Goal: Task Accomplishment & Management: Manage account settings

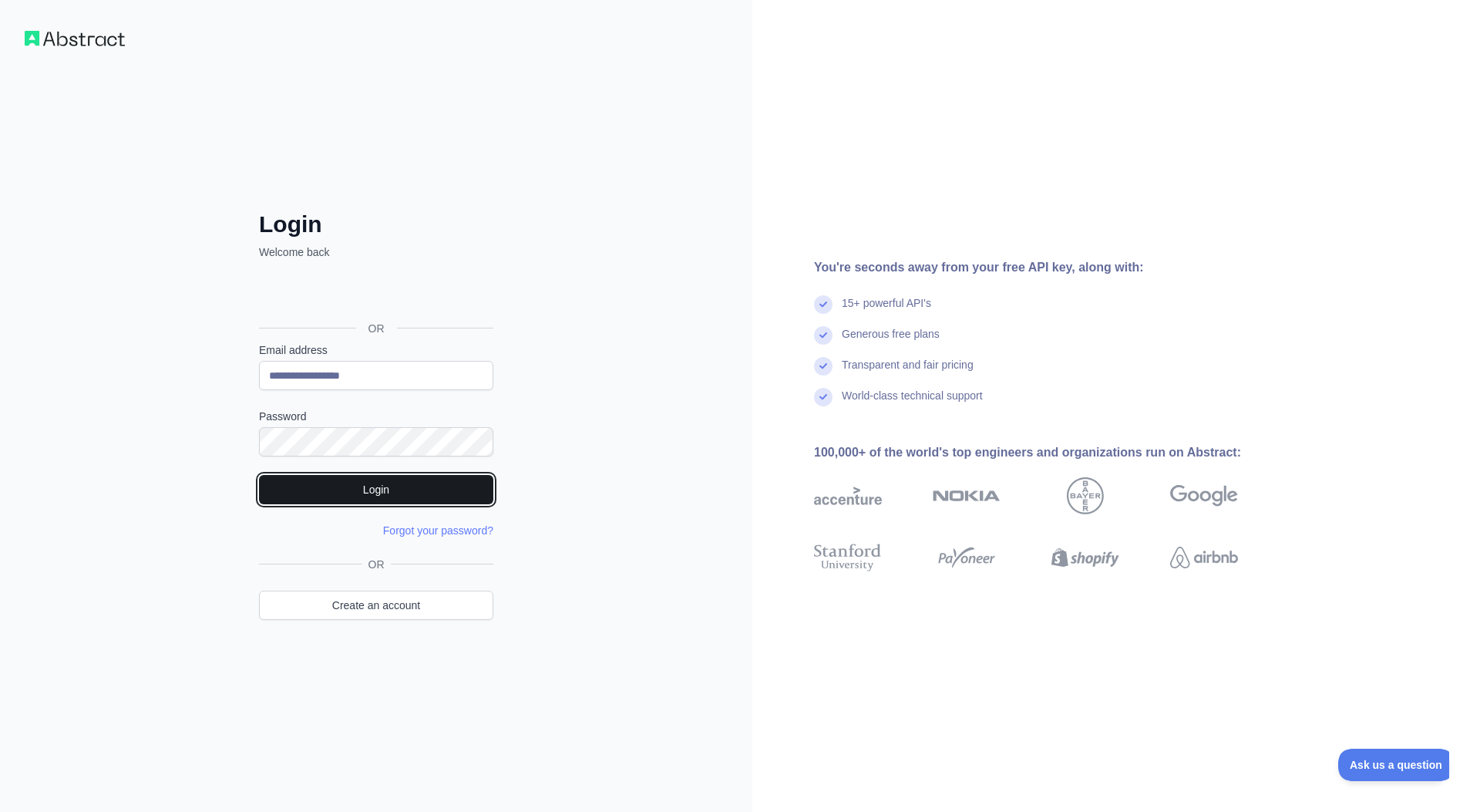
click at [378, 491] on button "Login" at bounding box center [376, 490] width 235 height 29
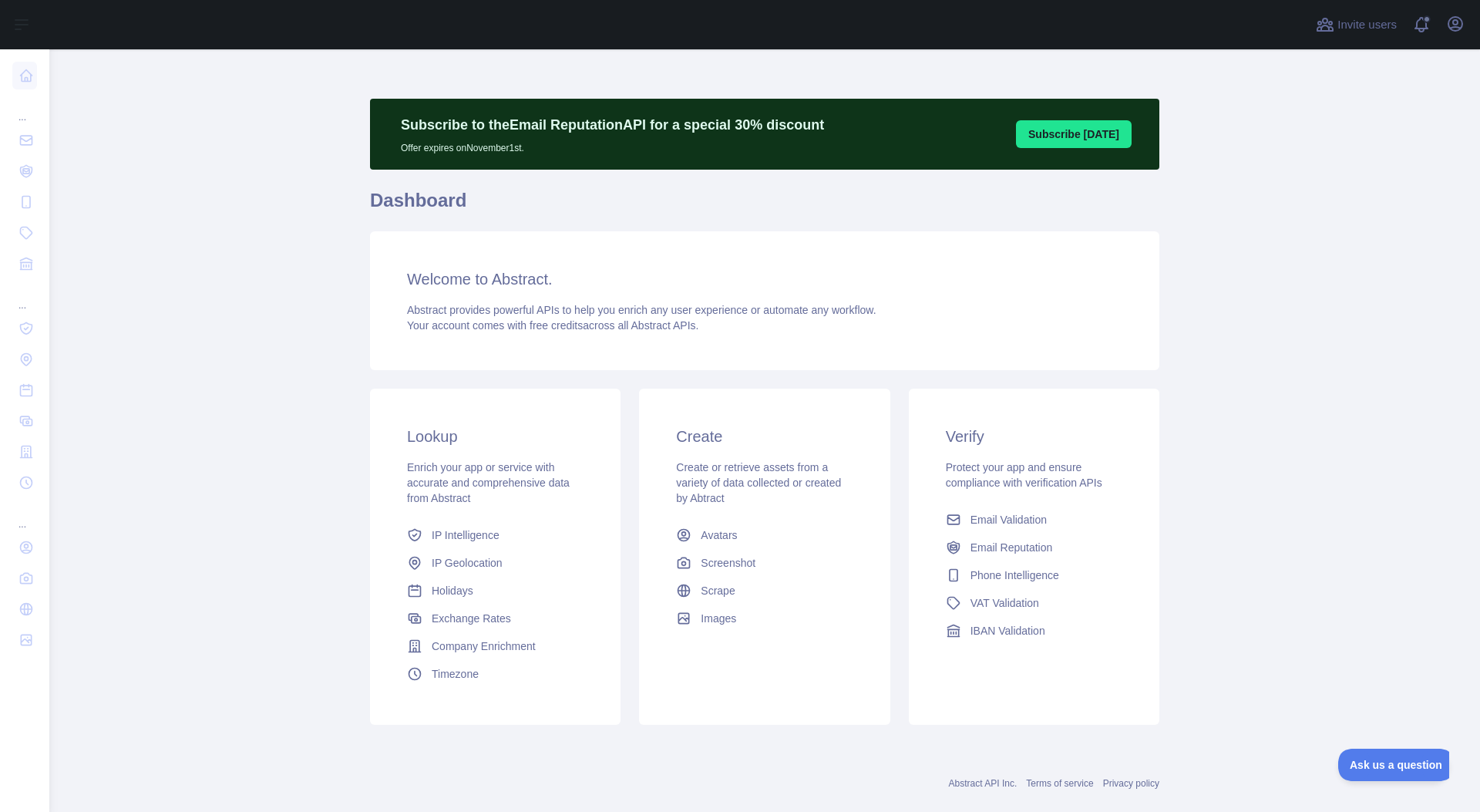
click at [1464, 34] on div "Open user menu" at bounding box center [1455, 26] width 25 height 27
click at [1457, 28] on icon "button" at bounding box center [1455, 24] width 18 height 18
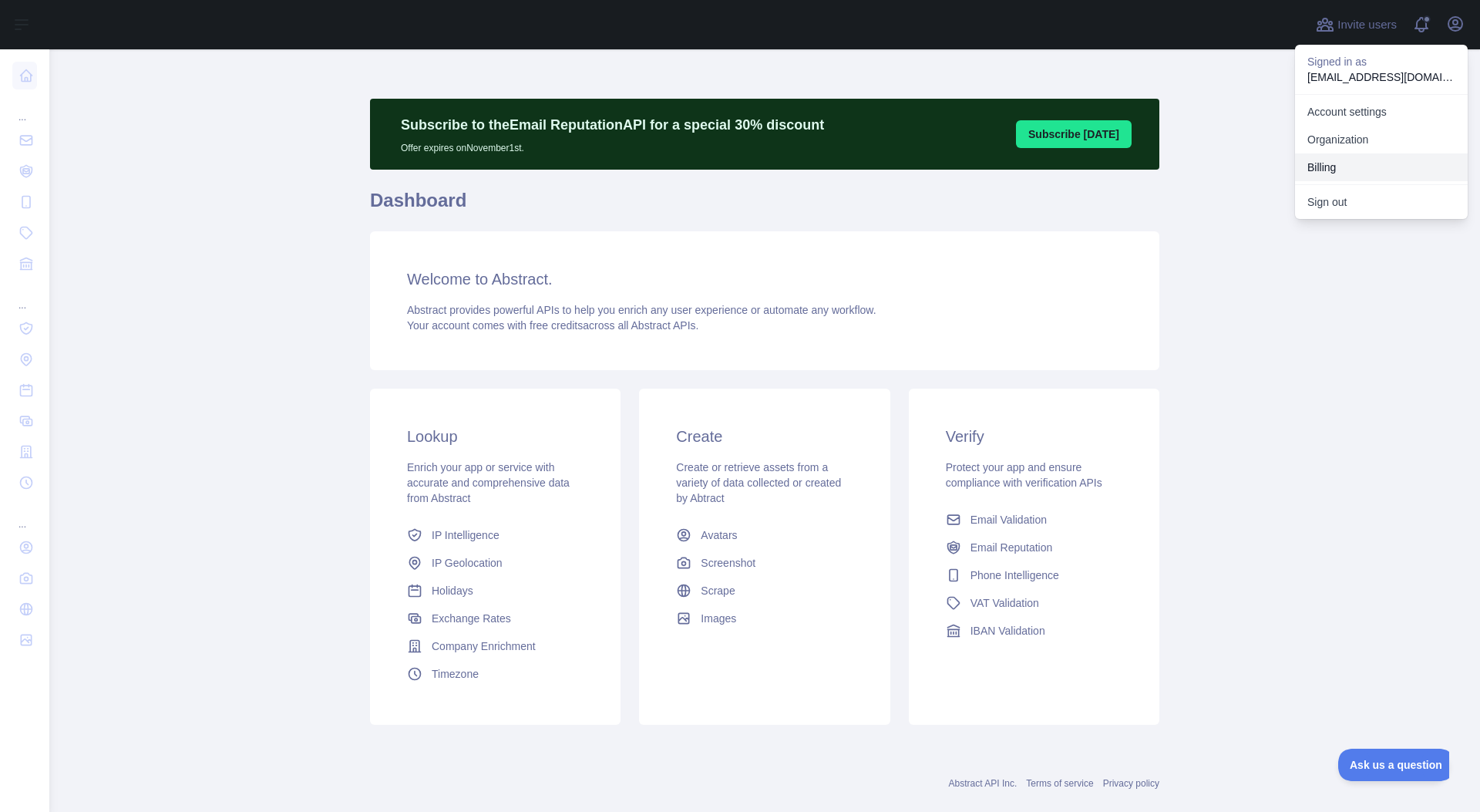
click at [1343, 169] on button "Billing" at bounding box center [1381, 167] width 173 height 27
